Goal: Transaction & Acquisition: Register for event/course

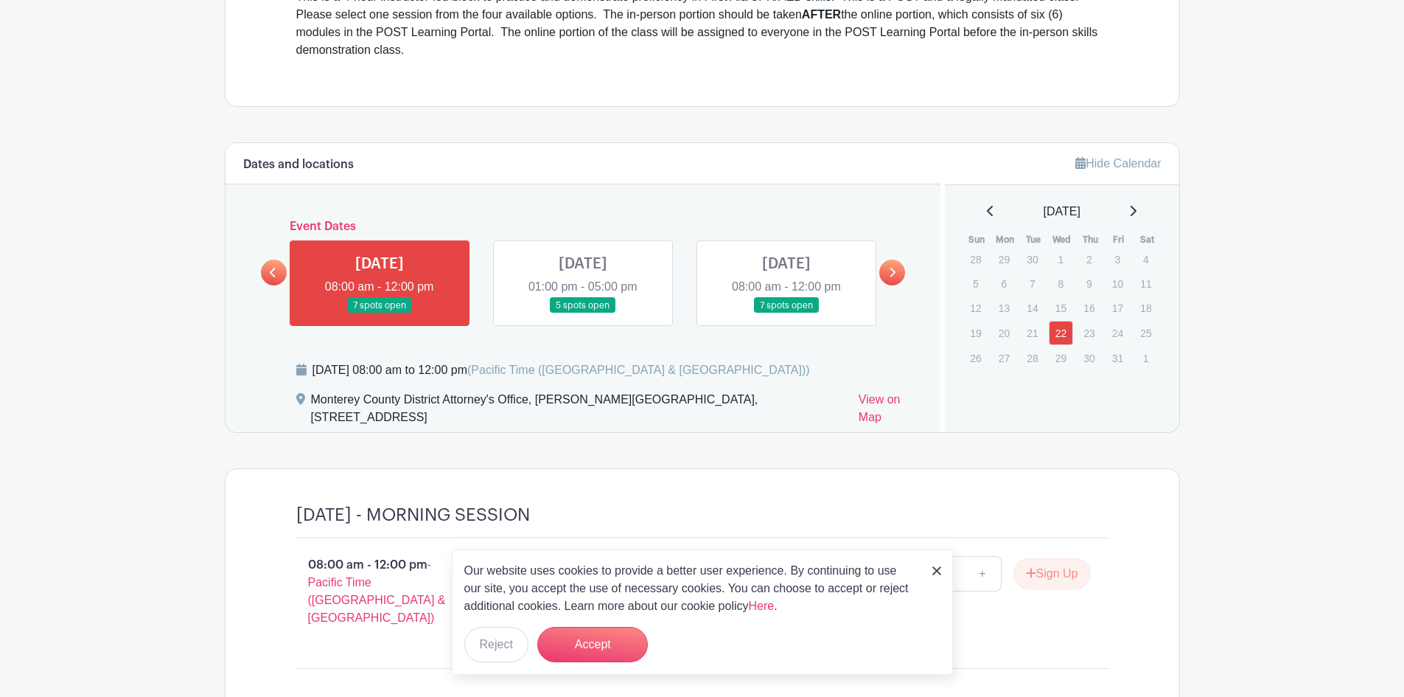
scroll to position [538, 0]
click at [380, 311] on link at bounding box center [380, 311] width 0 height 0
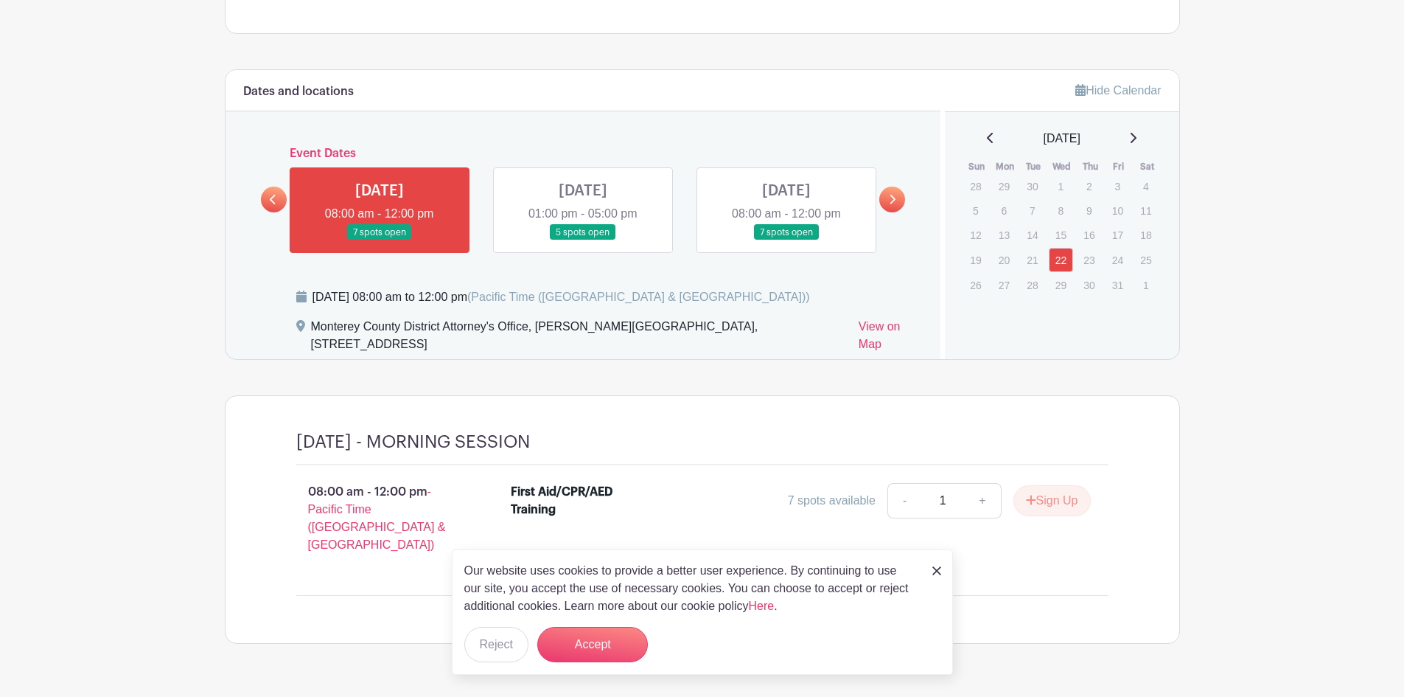
scroll to position [630, 0]
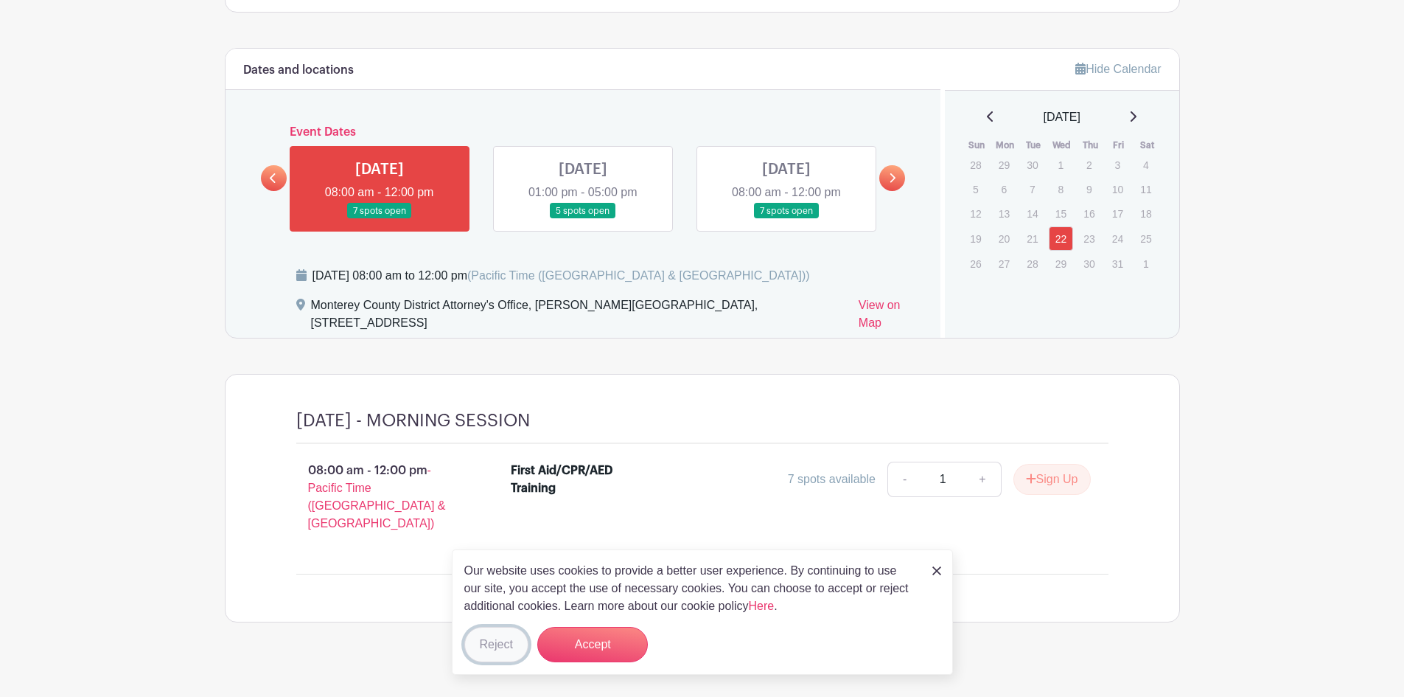
click at [512, 642] on button "Reject" at bounding box center [496, 644] width 64 height 35
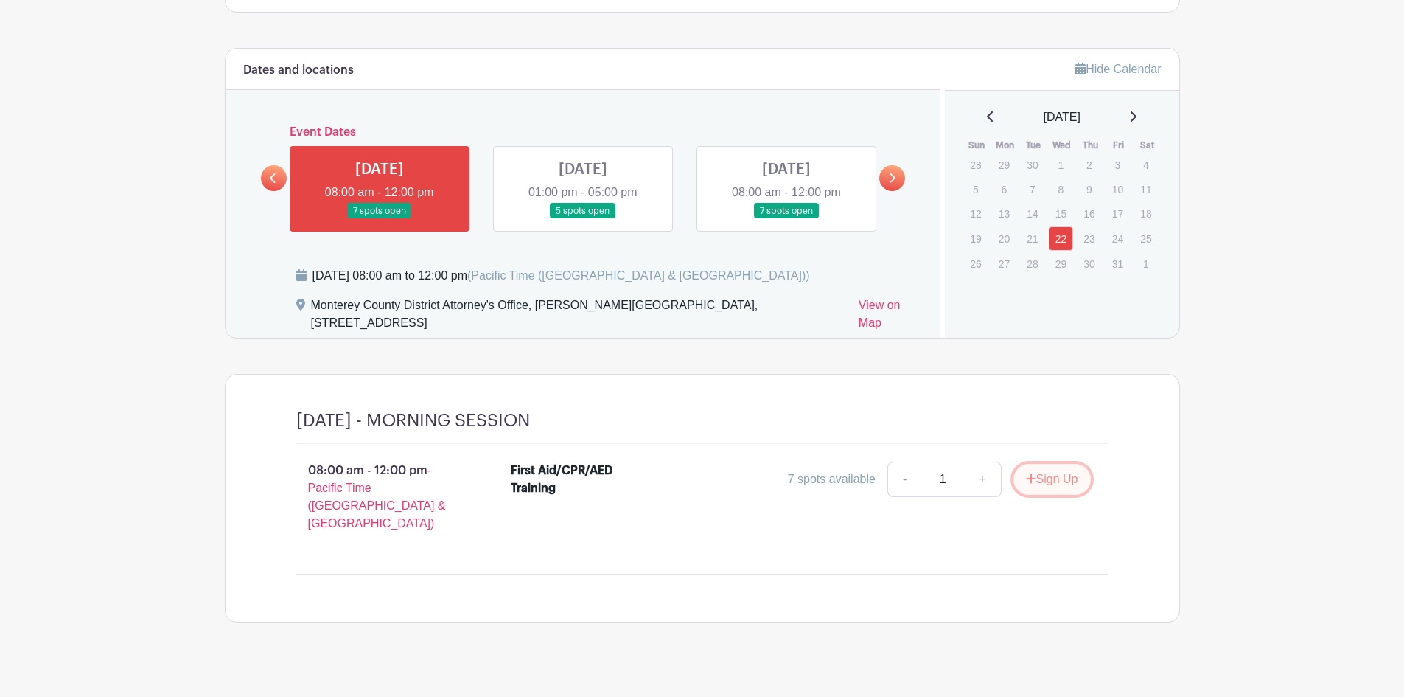
click at [1046, 481] on button "Sign Up" at bounding box center [1052, 479] width 77 height 31
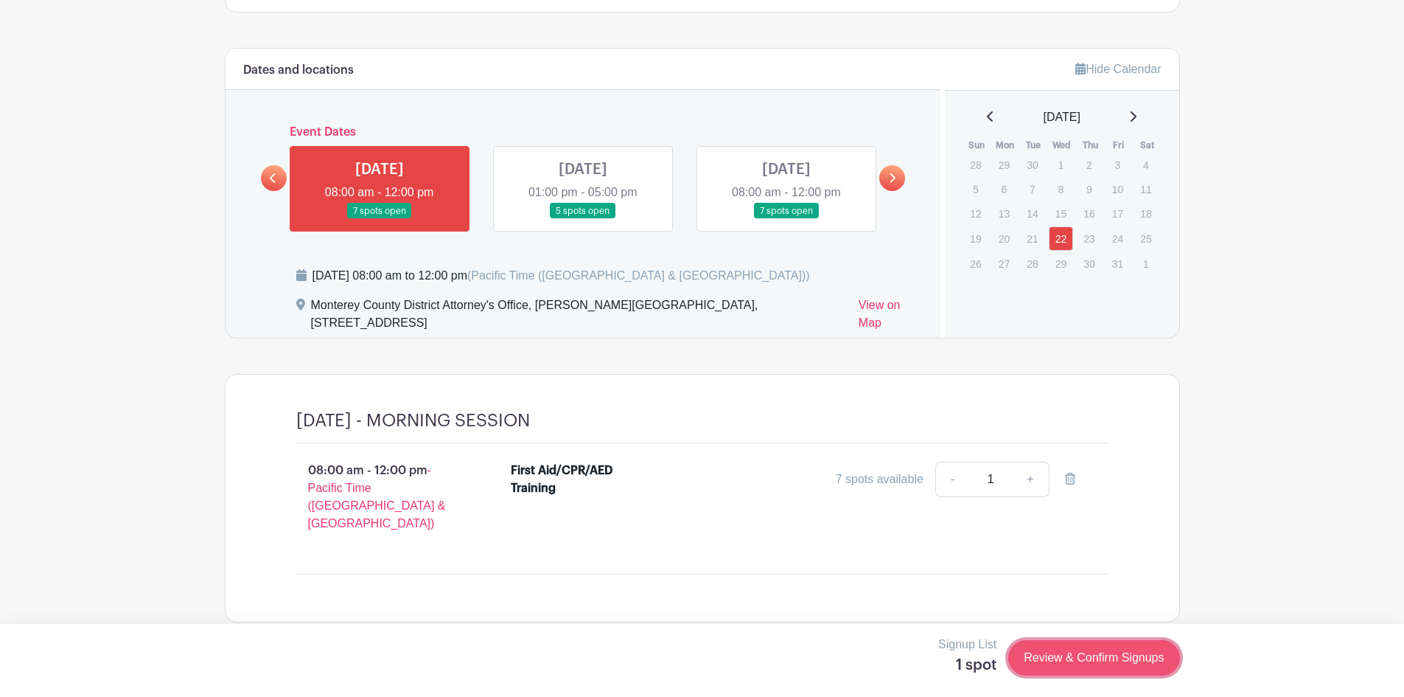
click at [1097, 657] on link "Review & Confirm Signups" at bounding box center [1093, 657] width 171 height 35
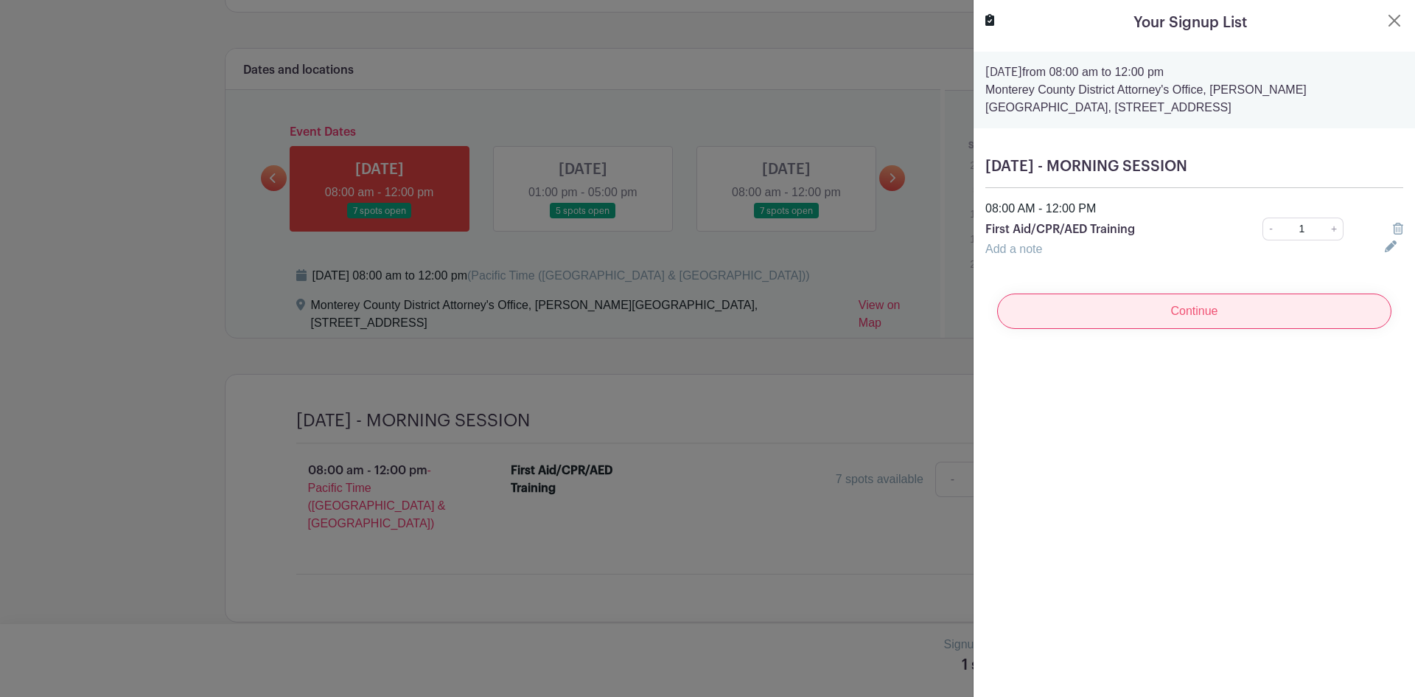
click at [1172, 316] on input "Continue" at bounding box center [1194, 310] width 394 height 35
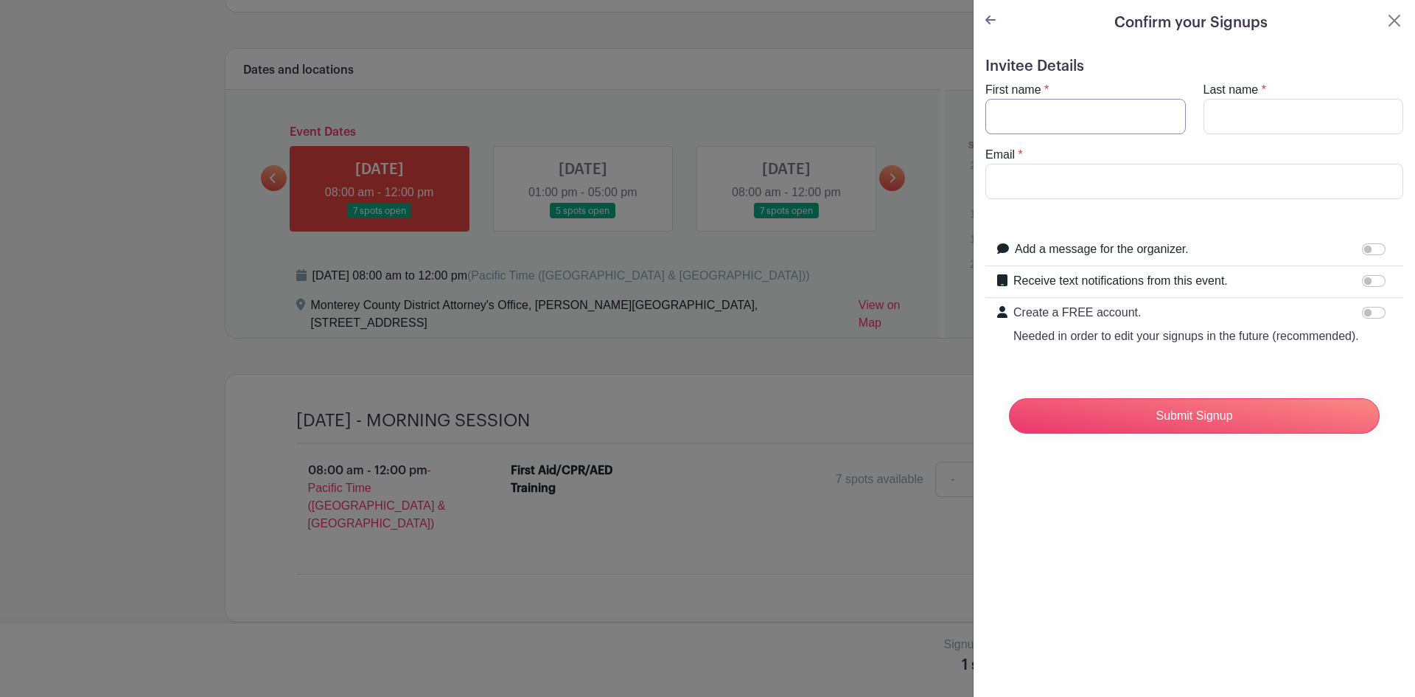
click at [1032, 116] on input "First name" at bounding box center [1086, 116] width 201 height 35
type input "[PERSON_NAME]"
type input "[EMAIL_ADDRESS][DOMAIN_NAME]"
click at [1367, 254] on input "Add a message for the organizer." at bounding box center [1374, 249] width 24 height 12
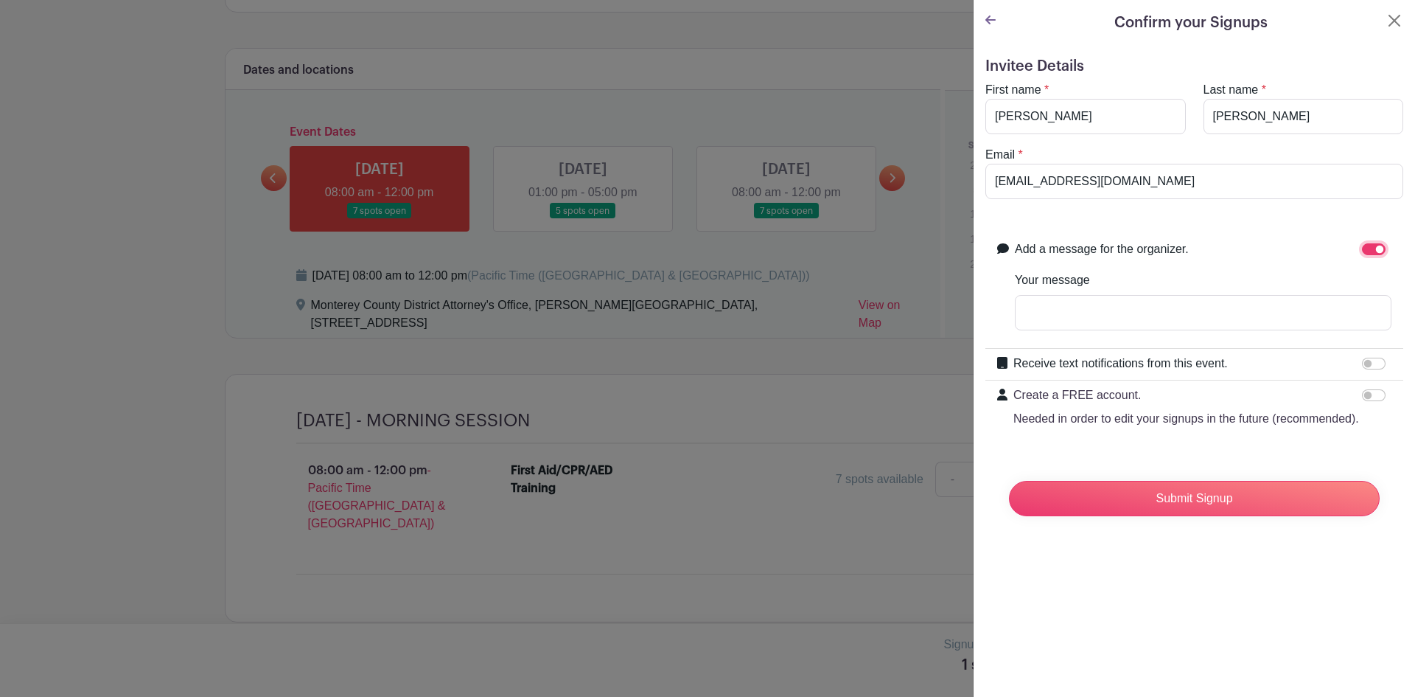
click at [1367, 254] on input "Add a message for the organizer." at bounding box center [1374, 249] width 24 height 12
checkbox input "false"
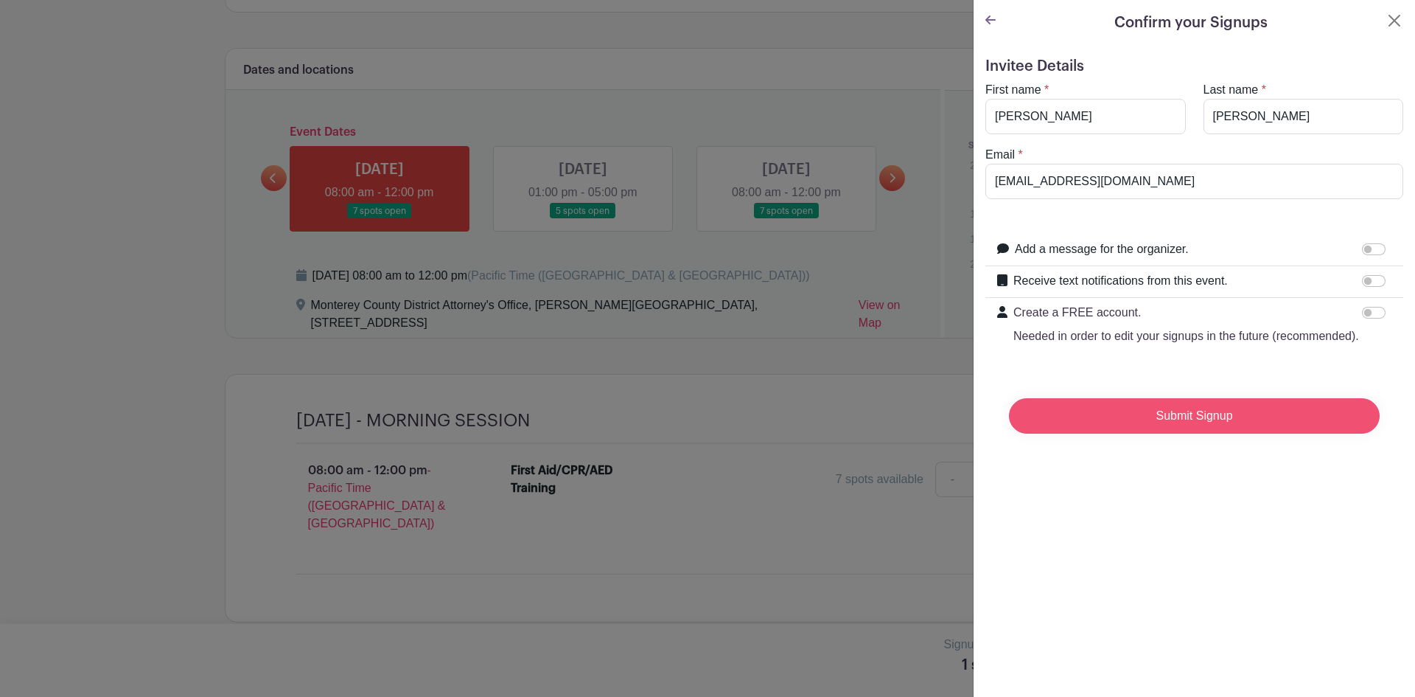
click at [1174, 433] on input "Submit Signup" at bounding box center [1194, 415] width 371 height 35
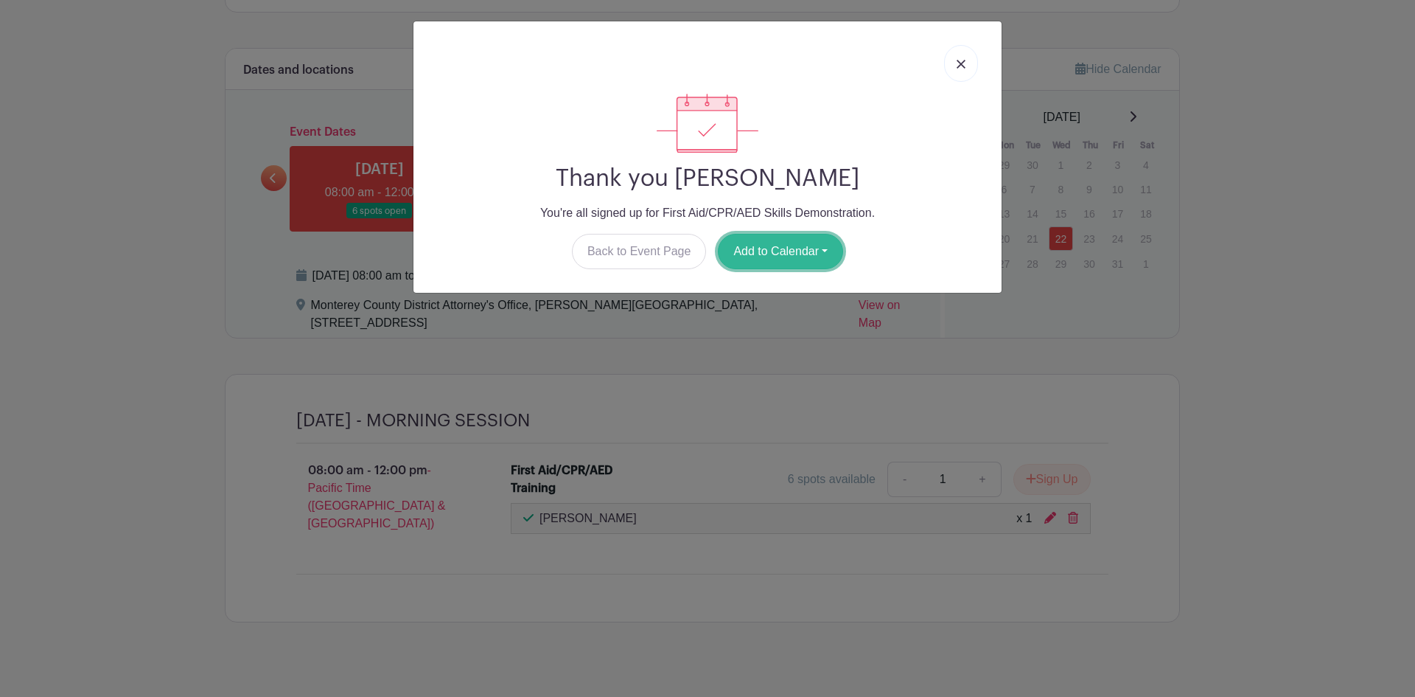
click at [764, 253] on button "Add to Calendar" at bounding box center [780, 251] width 125 height 35
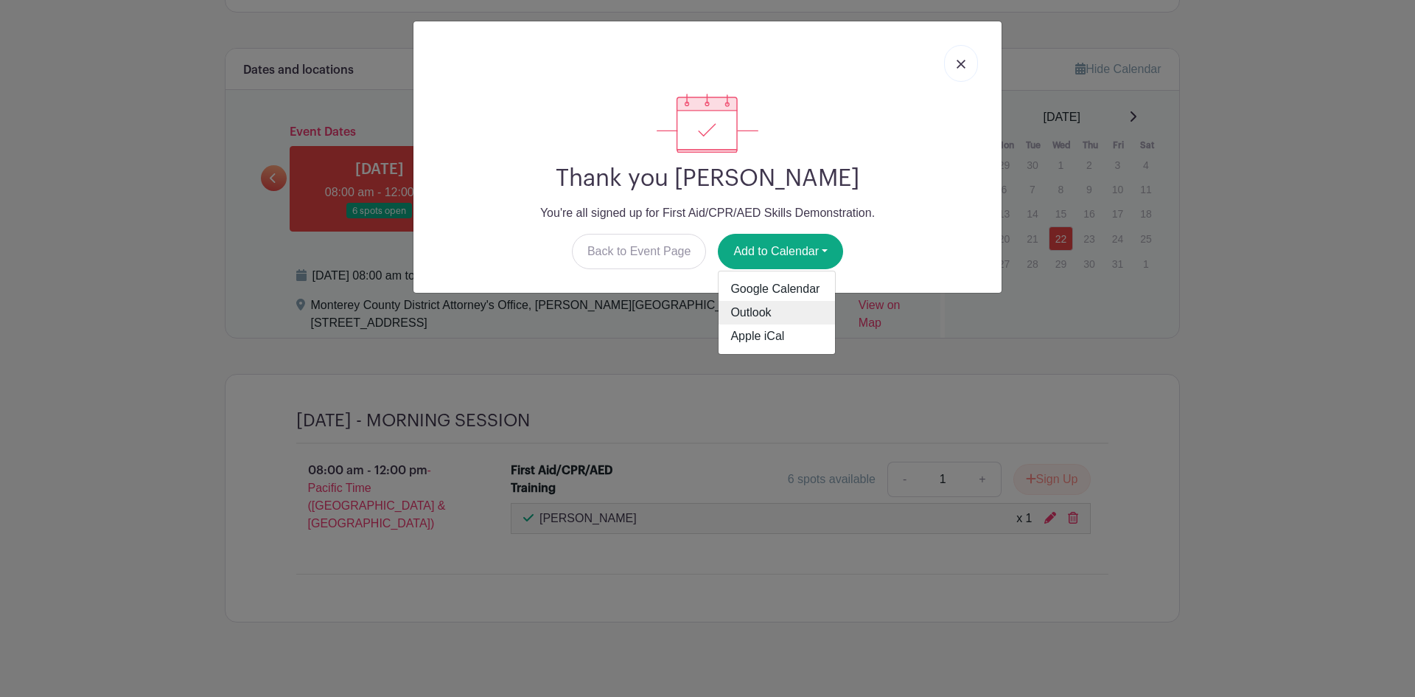
click at [733, 309] on link "Outlook" at bounding box center [777, 313] width 116 height 24
click at [962, 60] on img at bounding box center [961, 64] width 9 height 9
